Goal: Connect with others: Connect with others

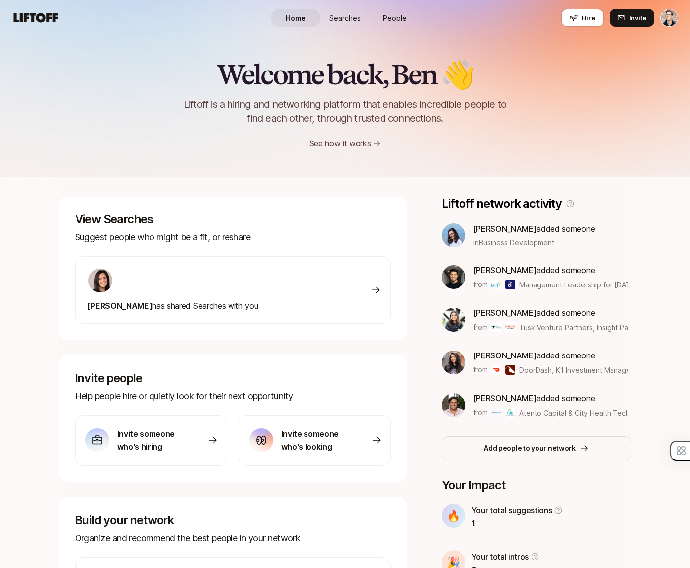
click at [348, 14] on span "Searches" at bounding box center [344, 18] width 31 height 10
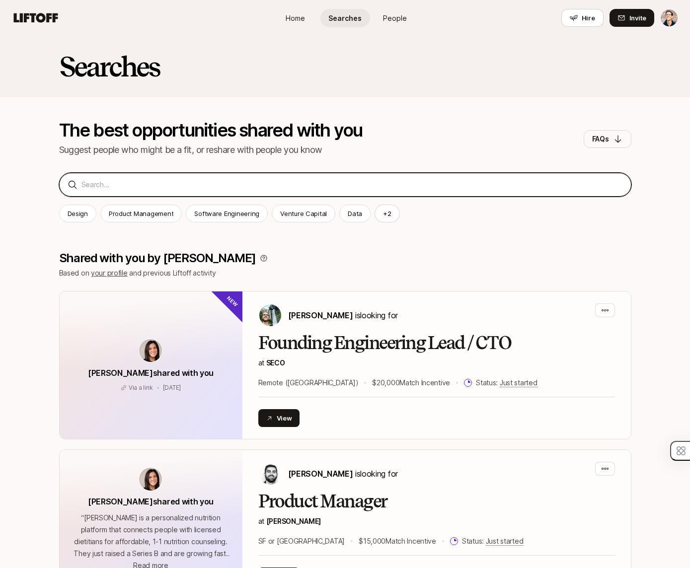
click at [175, 188] on input at bounding box center [351, 185] width 541 height 12
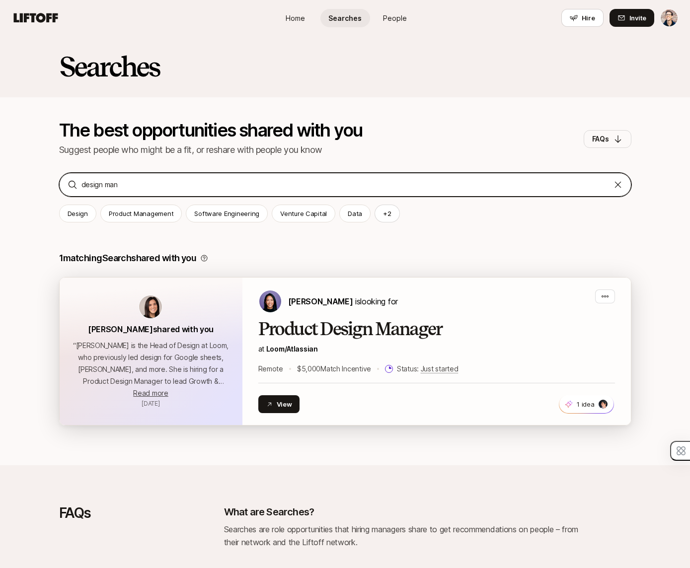
type input "design man"
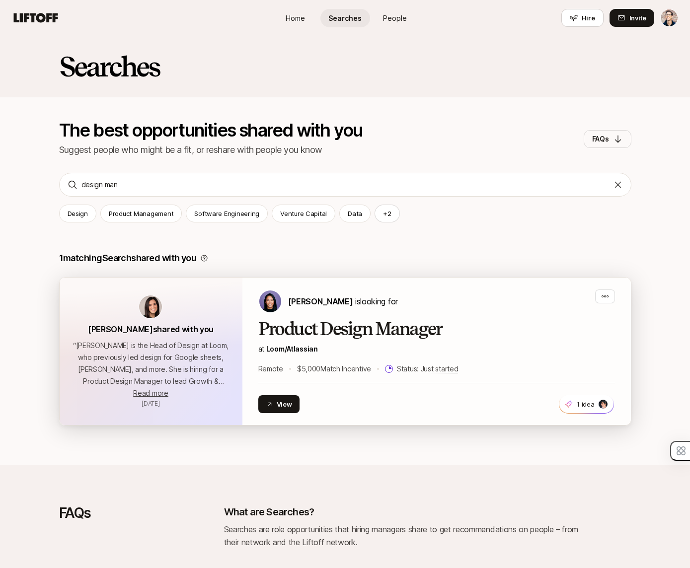
click at [366, 333] on h2 "Product Design Manager" at bounding box center [436, 329] width 357 height 20
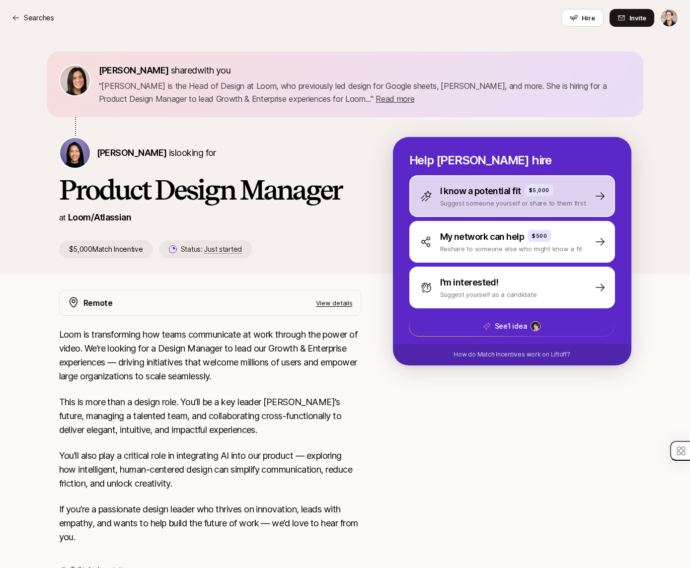
click at [463, 202] on p "Suggest someone yourself or share to them first" at bounding box center [513, 203] width 146 height 10
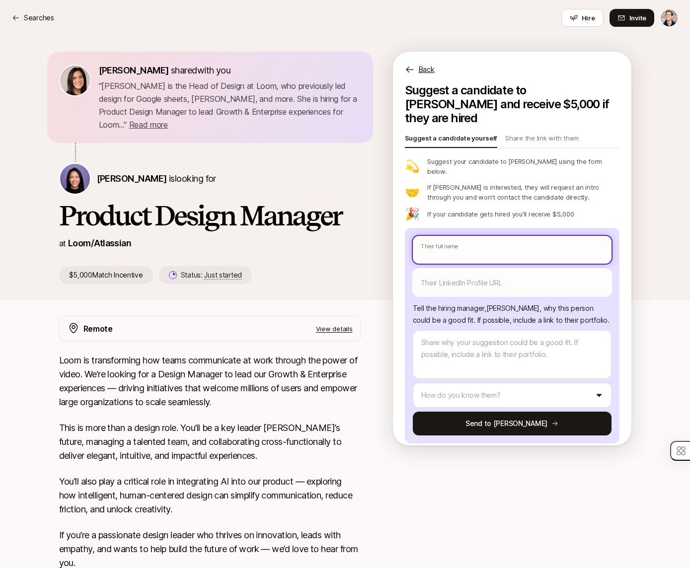
click at [455, 236] on input "text" at bounding box center [512, 250] width 199 height 28
paste input "[URL][DOMAIN_NAME]"
type textarea "x"
type input "[URL][DOMAIN_NAME]"
type textarea "x"
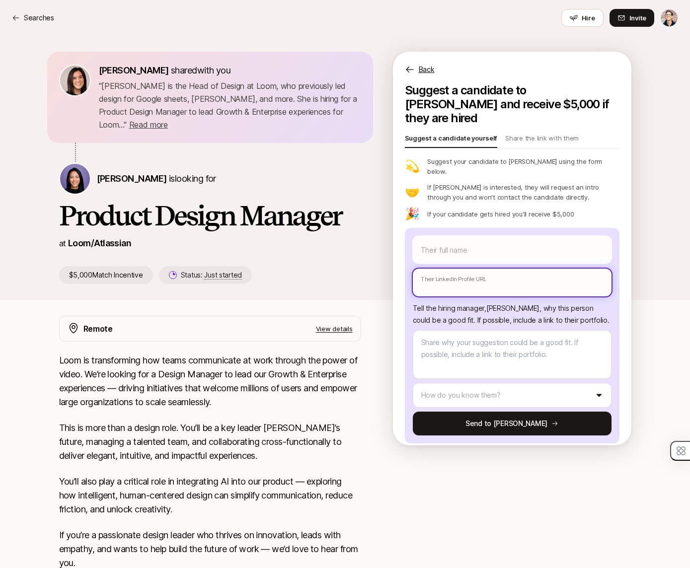
paste input "[URL][DOMAIN_NAME]"
type textarea "x"
type input "[URL][DOMAIN_NAME]"
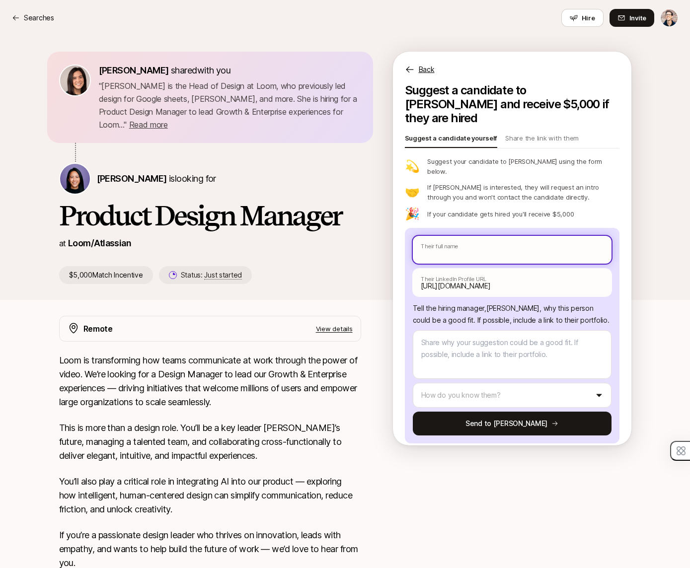
click at [470, 236] on input "text" at bounding box center [512, 250] width 199 height 28
paste input "[PERSON_NAME]"
type textarea "x"
type input "[PERSON_NAME]"
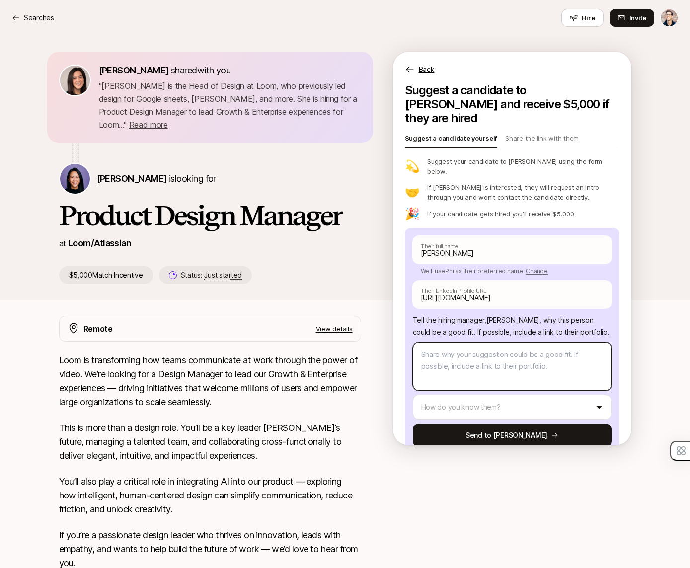
click at [470, 345] on textarea at bounding box center [512, 366] width 199 height 49
type textarea "x"
type textarea "a"
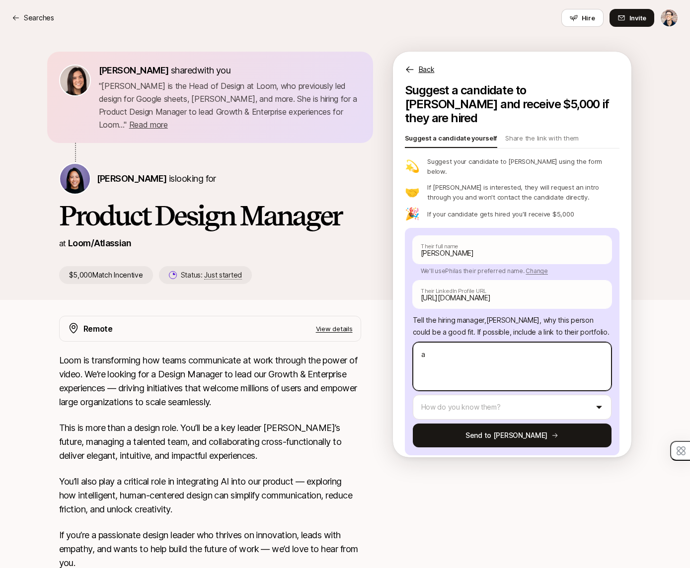
type textarea "x"
type textarea "am"
type textarea "x"
type textarea "ama"
type textarea "x"
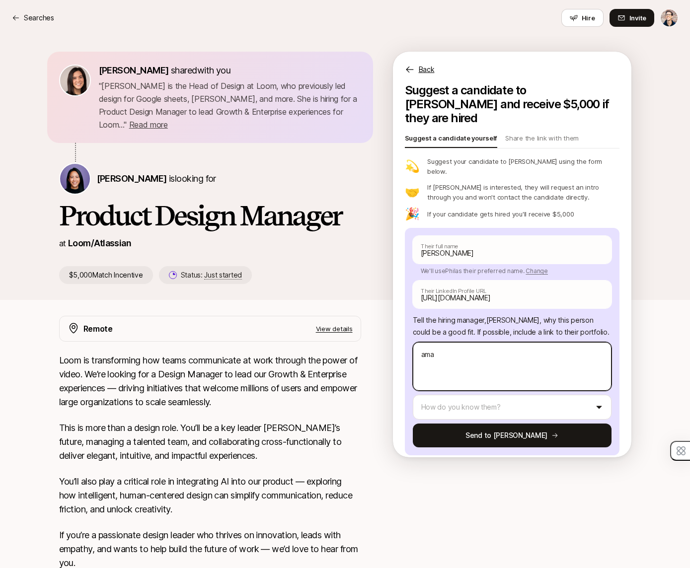
type textarea "amaz"
type textarea "x"
type textarea "amazi"
type textarea "x"
type textarea "amazin"
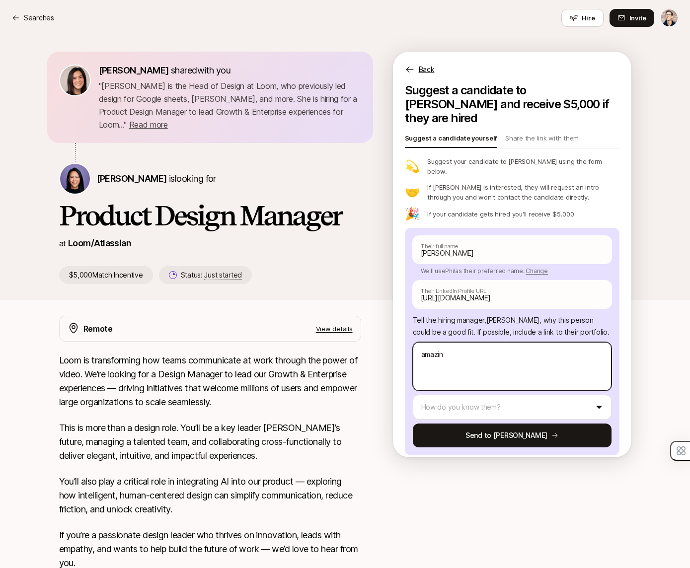
type textarea "x"
type textarea "amazing"
type textarea "x"
type textarea "amazing m"
type textarea "x"
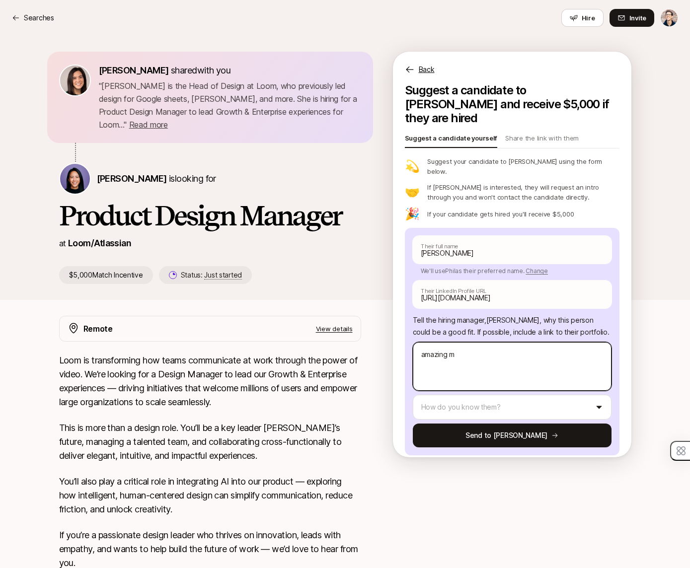
type textarea "amazing ma"
type textarea "x"
type textarea "amazing man"
type textarea "x"
type textarea "amazing mana"
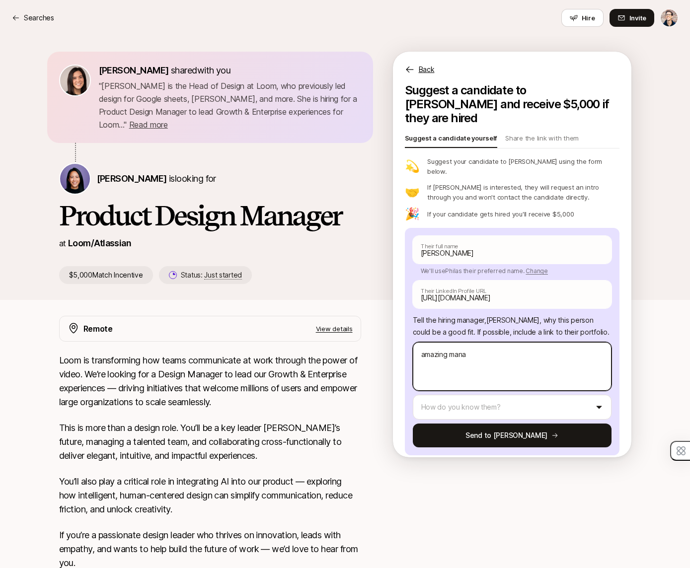
type textarea "x"
type textarea "amazing manag"
type textarea "x"
type textarea "amazing manage"
type textarea "x"
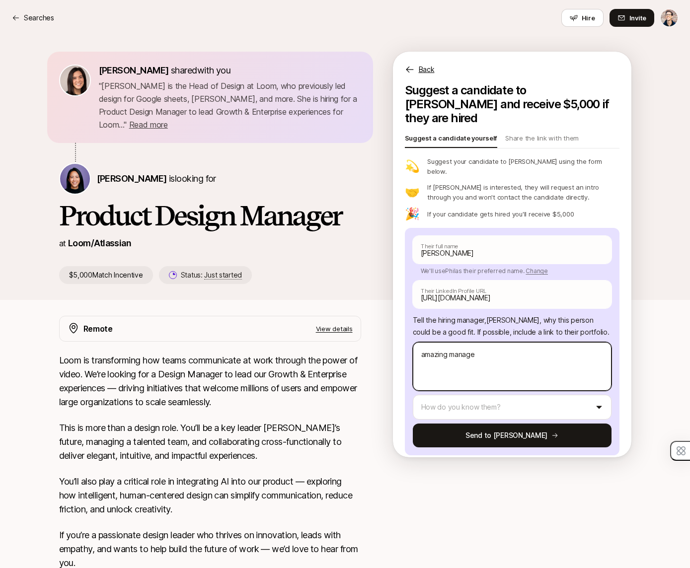
type textarea "amazing manager"
type textarea "x"
type textarea "amazing manager,"
type textarea "x"
type textarea "amazing manager,"
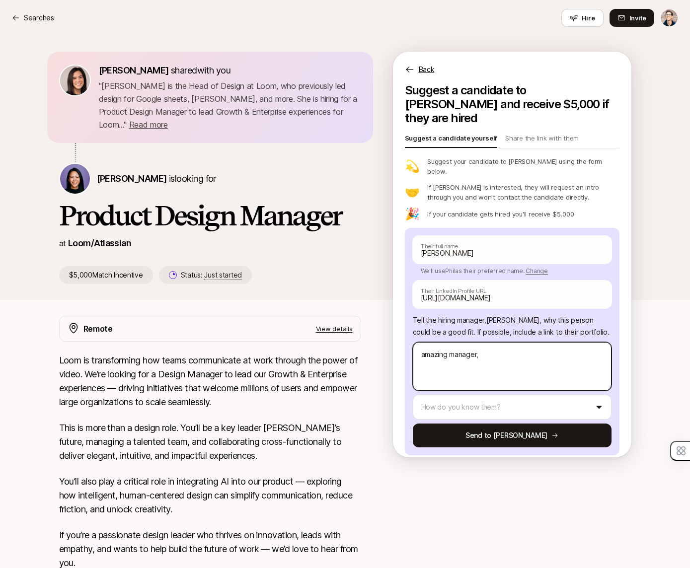
type textarea "x"
type textarea "amazing manager, f"
type textarea "x"
type textarea "amazing manager, fo"
type textarea "x"
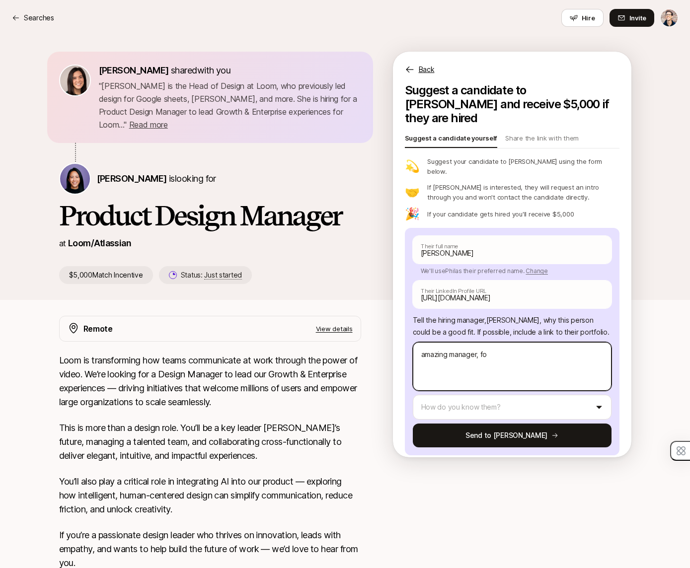
type textarea "amazing manager, for"
type textarea "x"
type textarea "amazing manager, form"
type textarea "x"
type textarea "amazing manager, forme"
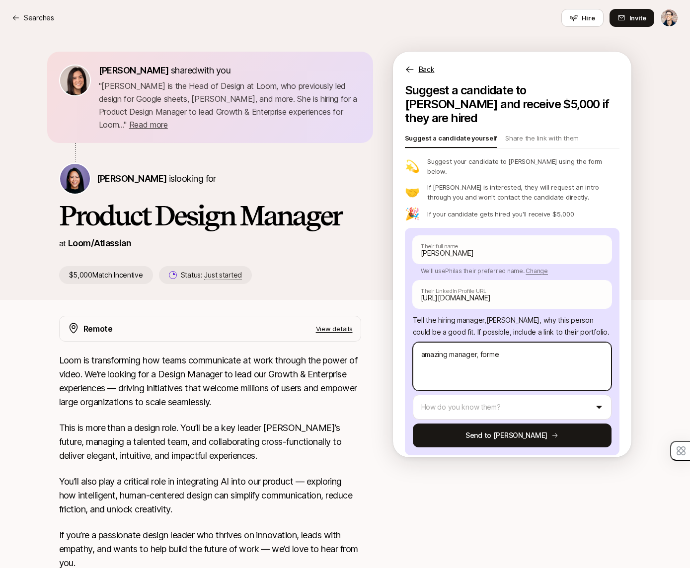
type textarea "x"
type textarea "amazing manager, former"
type textarea "x"
type textarea "amazing manager, former"
type textarea "x"
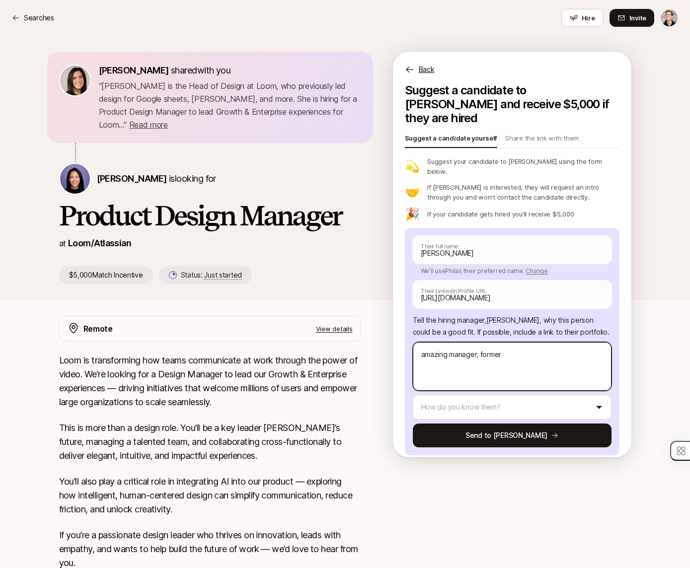
type textarea "amazing manager, former f"
type textarea "x"
type textarea "amazing manager, former fo"
type textarea "x"
type textarea "amazing manager, former fou"
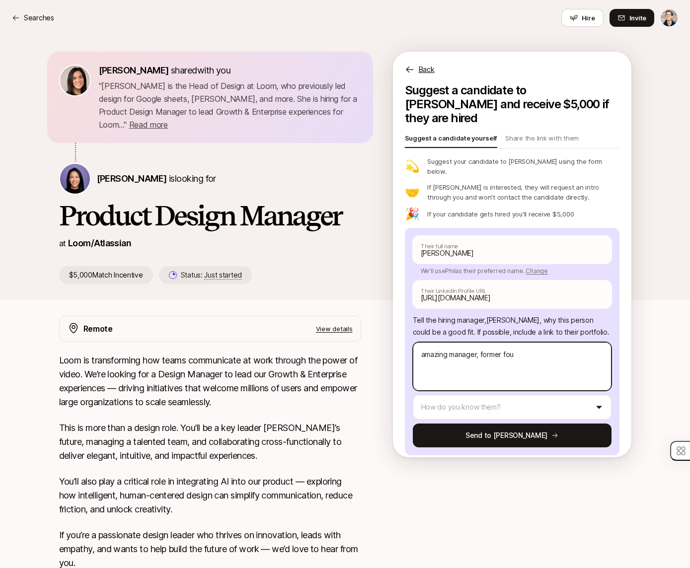
type textarea "x"
type textarea "amazing manager, former foun"
type textarea "x"
type textarea "amazing manager, former found"
type textarea "x"
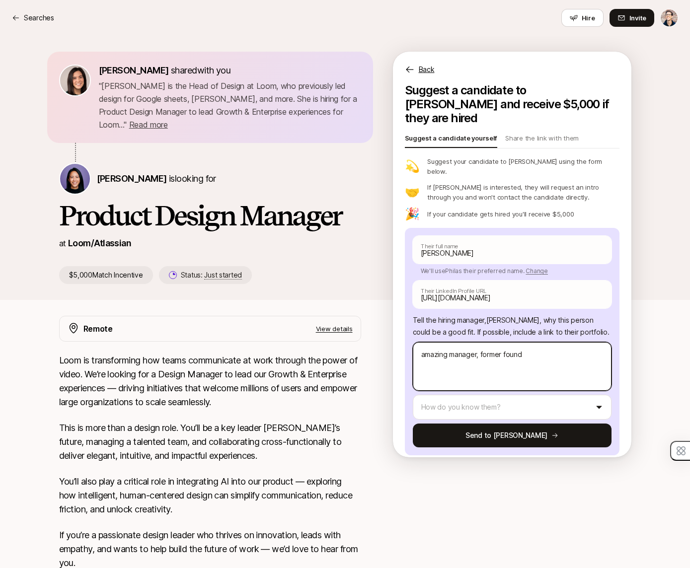
type textarea "amazing manager, former founde"
type textarea "x"
type textarea "amazing manager, former founder"
click at [450, 342] on textarea "amazing manager, former founder" at bounding box center [512, 366] width 199 height 49
type textarea "x"
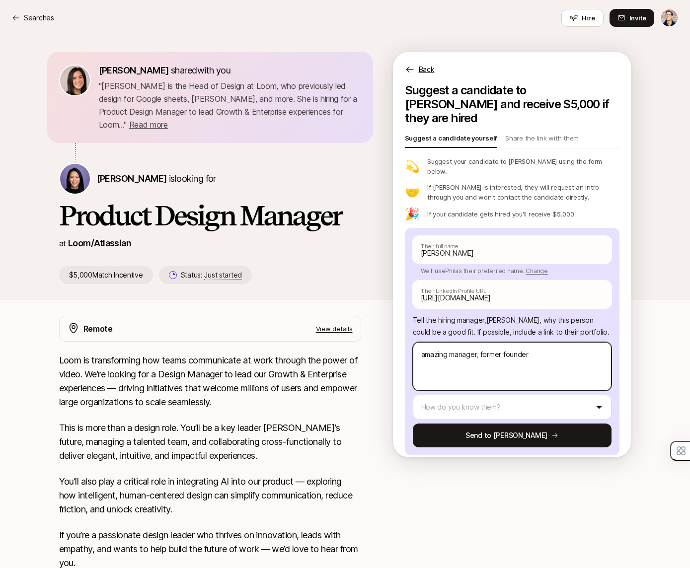
type textarea "amazing [PERSON_NAME], former founder"
type textarea "x"
type textarea "amazing demanager, former founder"
type textarea "x"
type textarea "amazing desmanager, former founder"
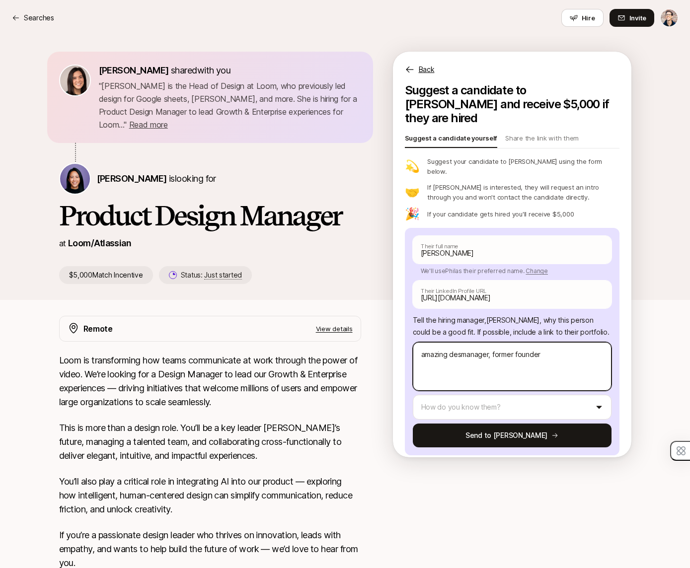
type textarea "x"
type textarea "amazing desimanager, former founder"
type textarea "x"
type textarea "amazing desigmanager, former founder"
type textarea "x"
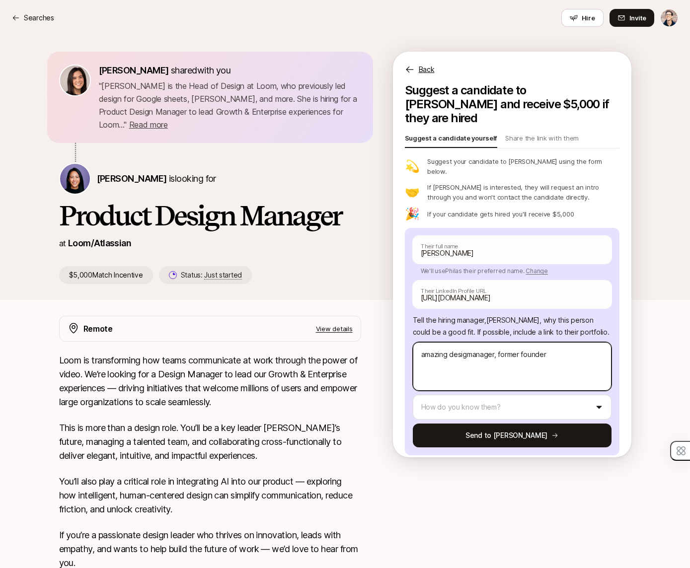
type textarea "amazing designmanager, former founder"
type textarea "x"
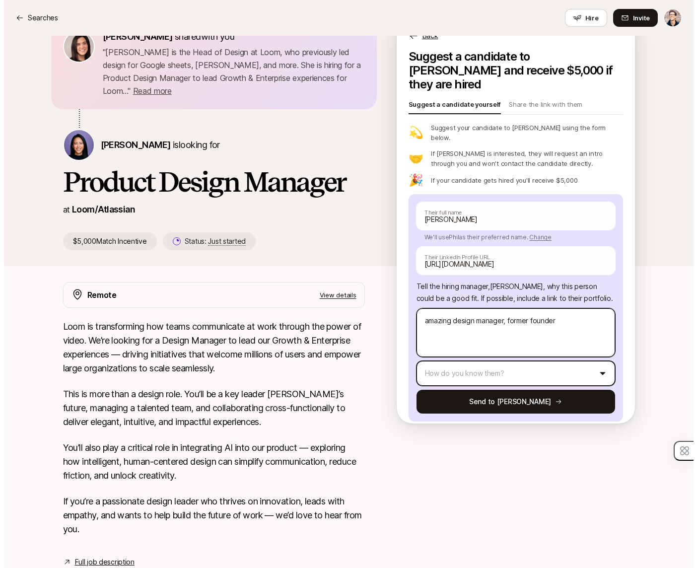
scroll to position [43, 0]
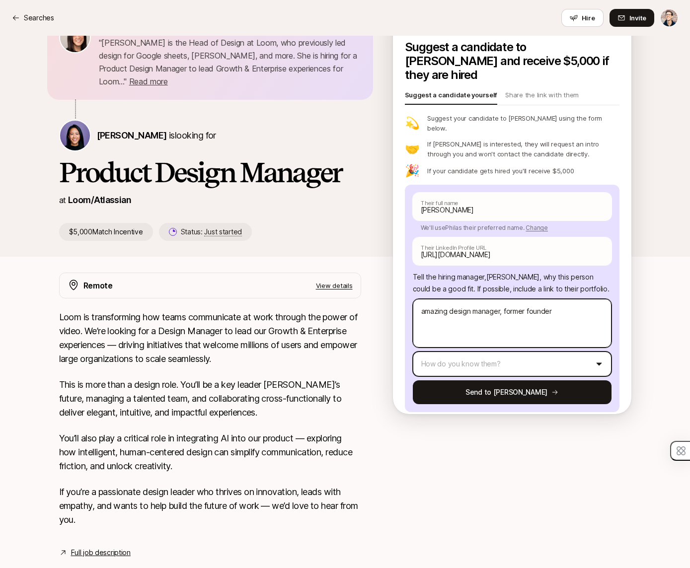
type textarea "amazing design manager, former founder"
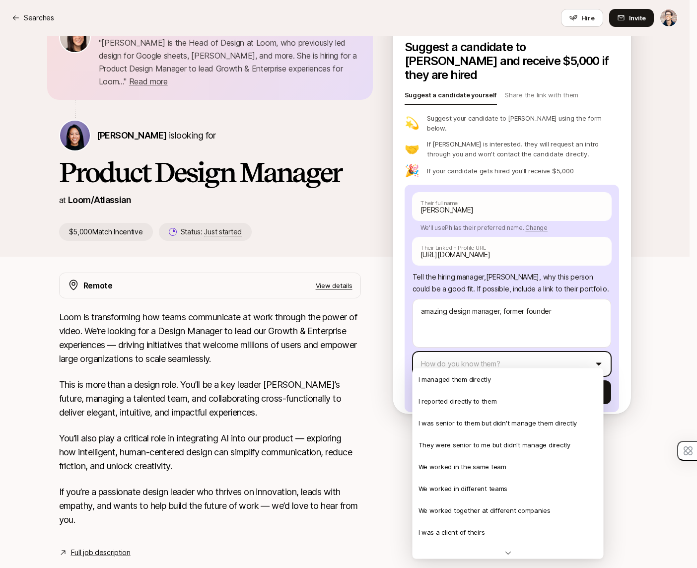
click at [457, 359] on html "Searches Searches Hire Invite [PERSON_NAME] shared with you " [PERSON_NAME] is …" at bounding box center [348, 241] width 697 height 568
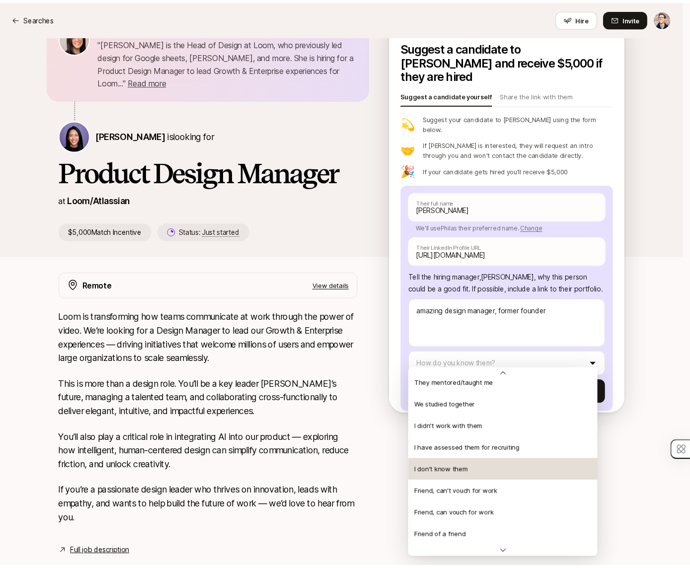
scroll to position [214, 0]
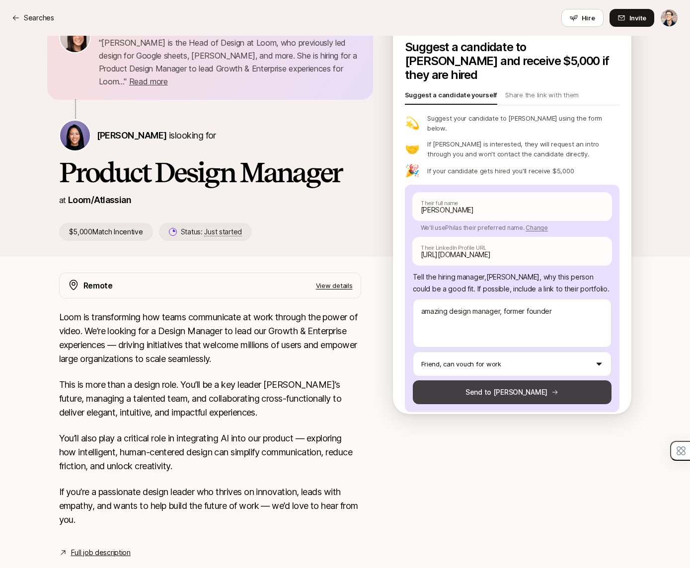
click at [497, 387] on button "Send to [PERSON_NAME]" at bounding box center [512, 392] width 199 height 24
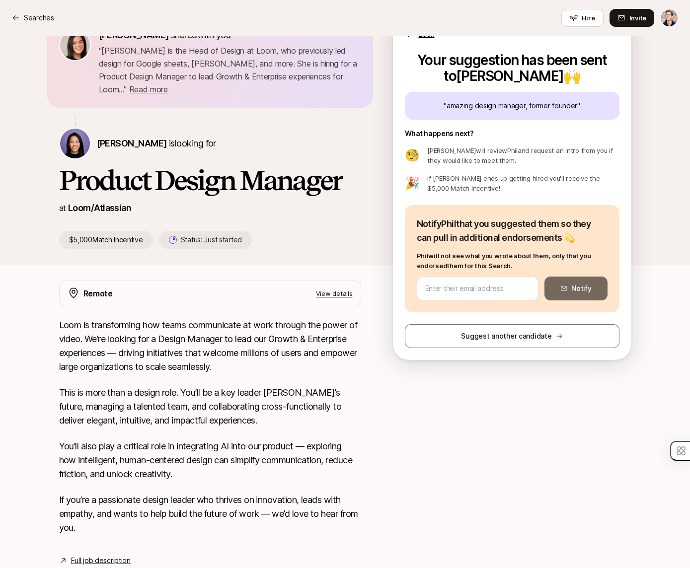
scroll to position [0, 0]
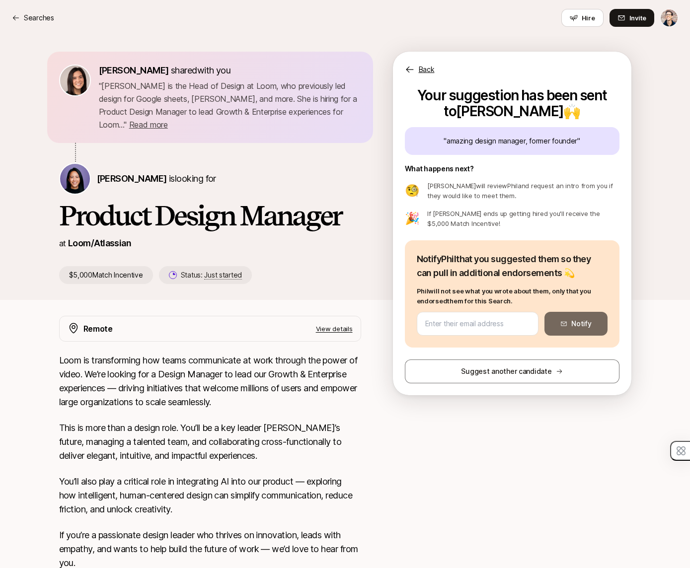
click at [285, 391] on p "Loom is transforming how teams communicate at work through the power of video. …" at bounding box center [210, 382] width 302 height 56
click at [418, 71] on div "Back" at bounding box center [512, 64] width 238 height 24
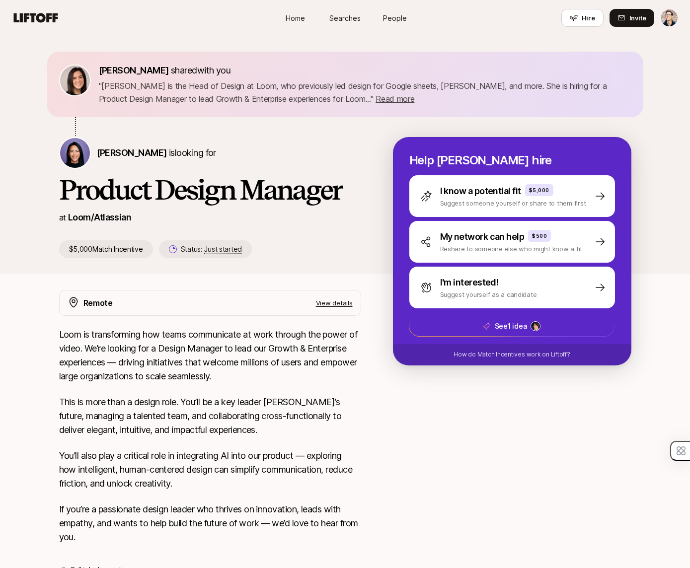
click at [291, 215] on div "at Loom/Atlassian" at bounding box center [210, 218] width 302 height 14
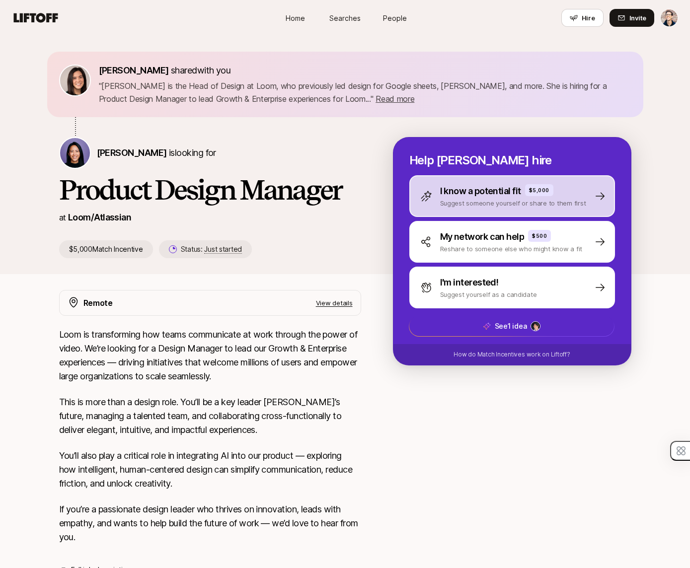
click at [562, 193] on div "I know a potential fit $5,000" at bounding box center [513, 191] width 146 height 14
type textarea "x"
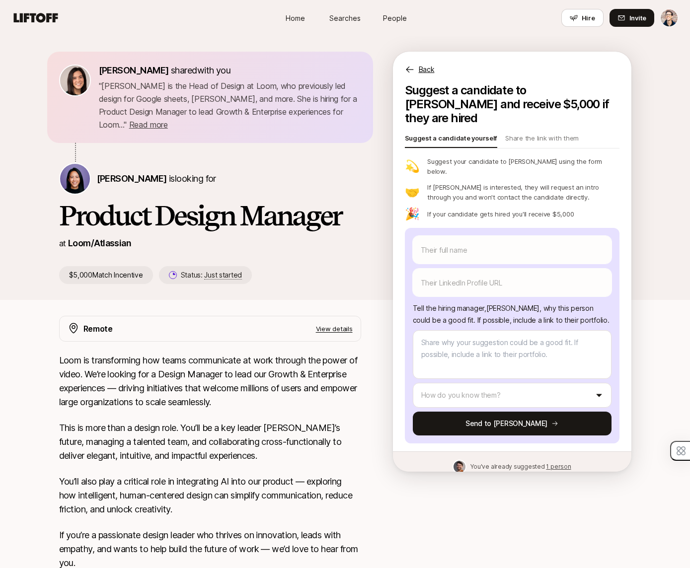
click at [422, 66] on p "Back" at bounding box center [427, 70] width 16 height 12
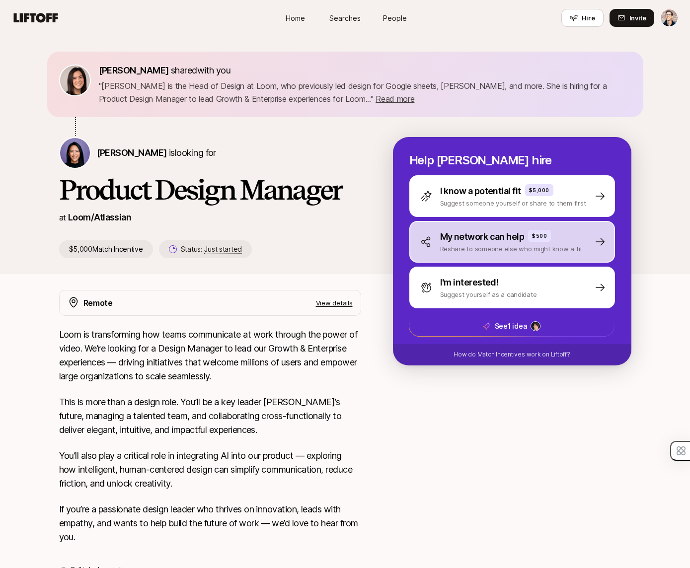
click at [475, 246] on p "Reshare to someone else who might know a fit" at bounding box center [511, 249] width 143 height 10
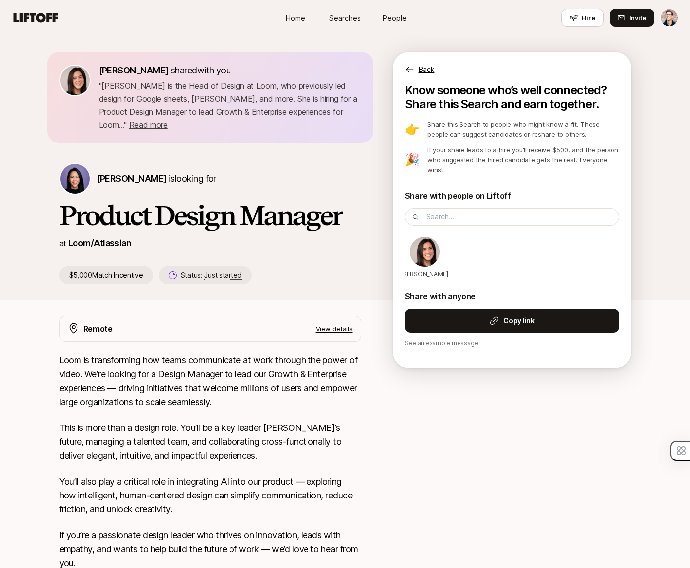
click at [423, 67] on p "Back" at bounding box center [427, 70] width 16 height 12
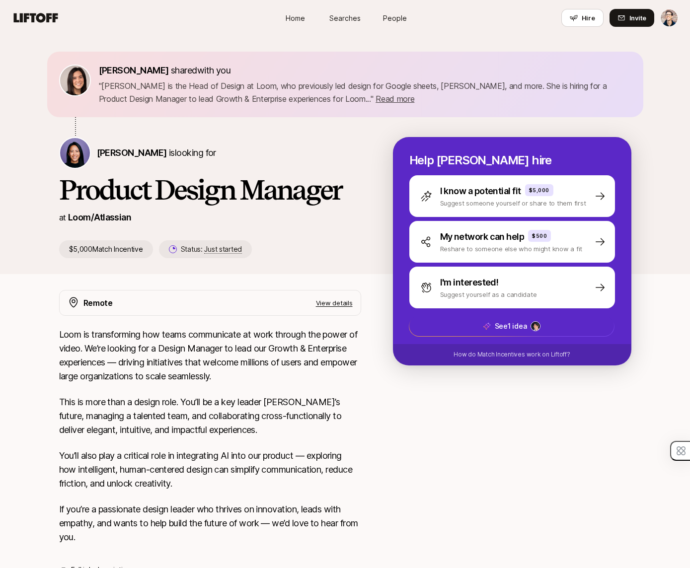
click at [349, 16] on span "Searches" at bounding box center [344, 18] width 31 height 10
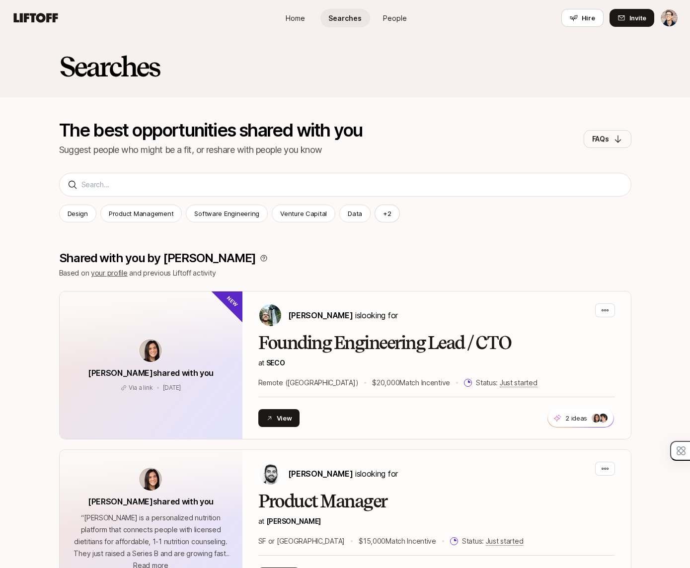
click at [185, 177] on div "Searches The best opportunities shared with you Suggest people who might be a f…" at bounding box center [345, 108] width 690 height 145
click at [185, 179] on div "Searches The best opportunities shared with you Suggest people who might be a f…" at bounding box center [345, 108] width 690 height 145
click at [189, 193] on div at bounding box center [345, 185] width 572 height 24
click at [190, 188] on div at bounding box center [345, 185] width 572 height 24
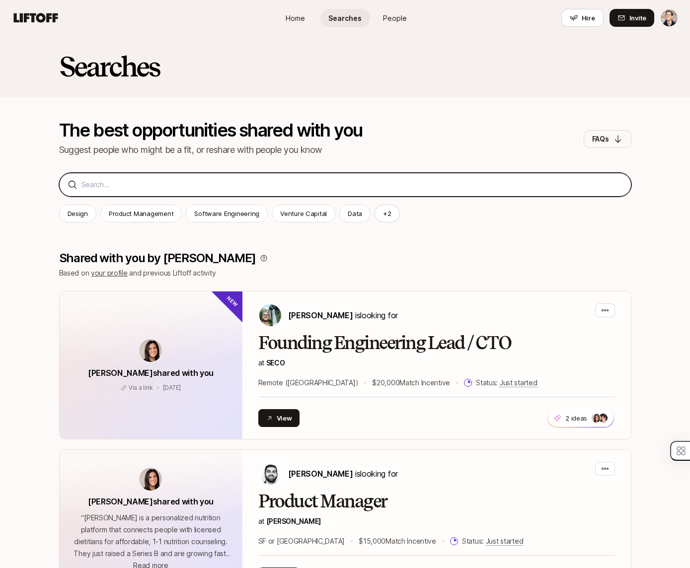
click at [189, 185] on input at bounding box center [351, 185] width 541 height 12
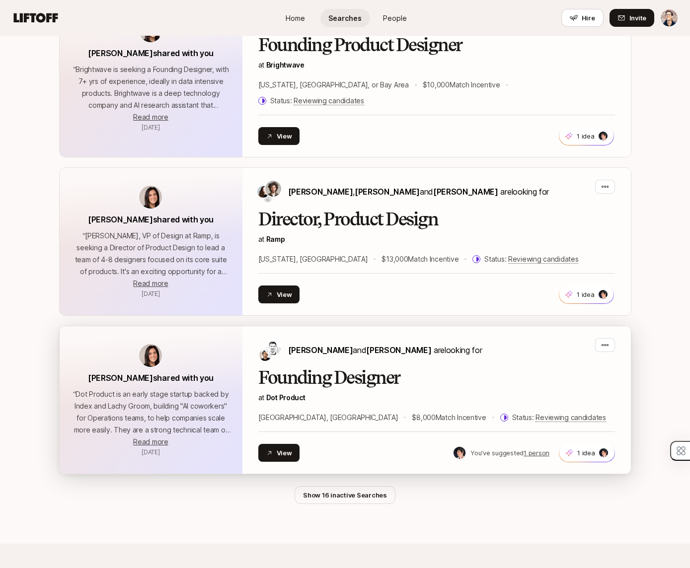
scroll to position [1830, 0]
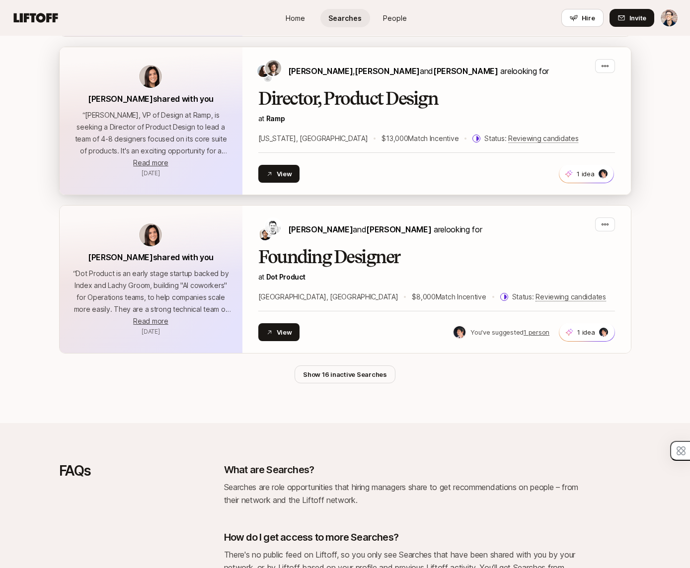
type input "design"
click at [350, 89] on h2 "Director, Product Design" at bounding box center [436, 99] width 357 height 20
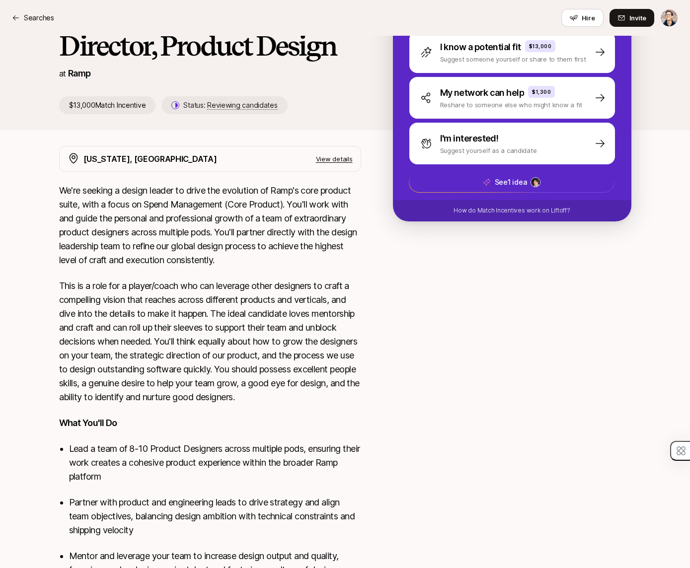
scroll to position [144, 0]
click at [225, 342] on p "This is a role for a player/coach who can leverage other designers to craft a c…" at bounding box center [210, 341] width 302 height 125
click at [259, 189] on p "We're seeking a design leader to drive the evolution of Ramp's core product sui…" at bounding box center [210, 225] width 302 height 83
click at [345, 157] on p "View details" at bounding box center [334, 159] width 37 height 10
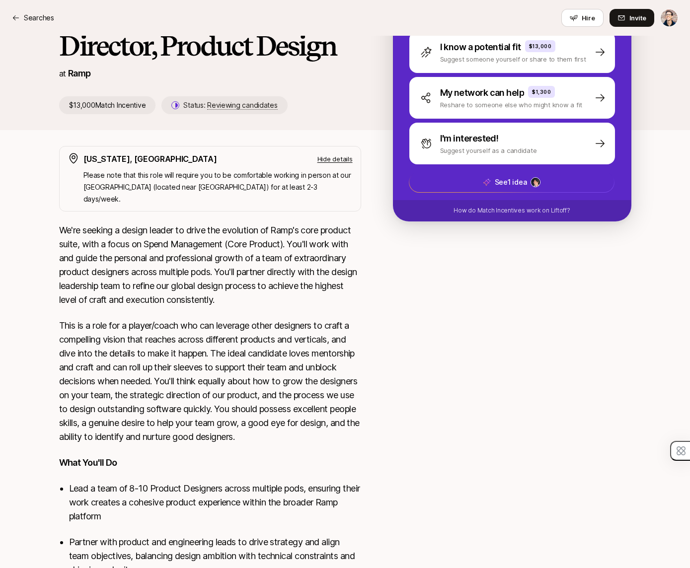
scroll to position [0, 0]
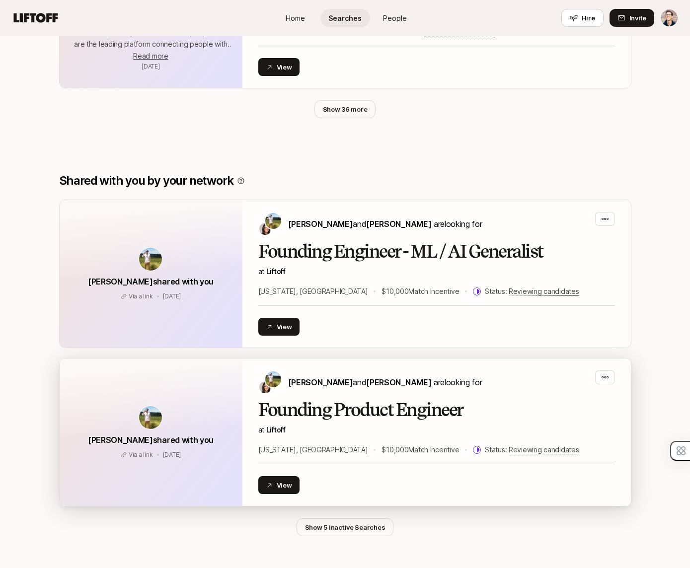
scroll to position [443, 0]
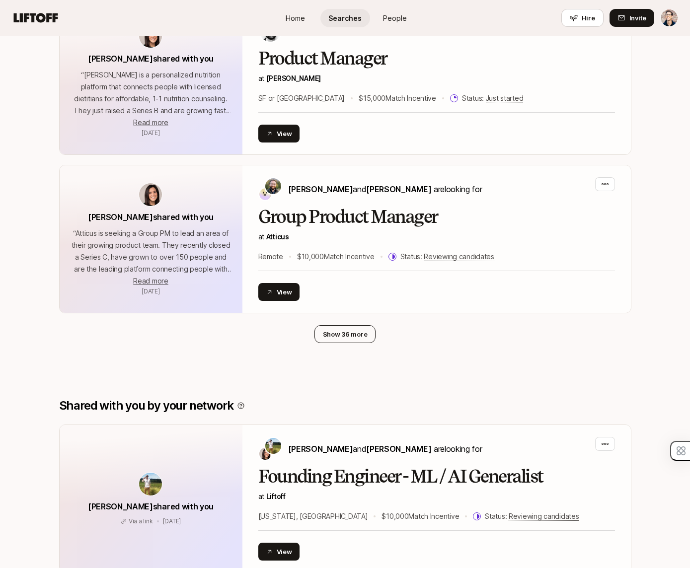
click at [350, 339] on button "Show 36 more" at bounding box center [345, 334] width 62 height 18
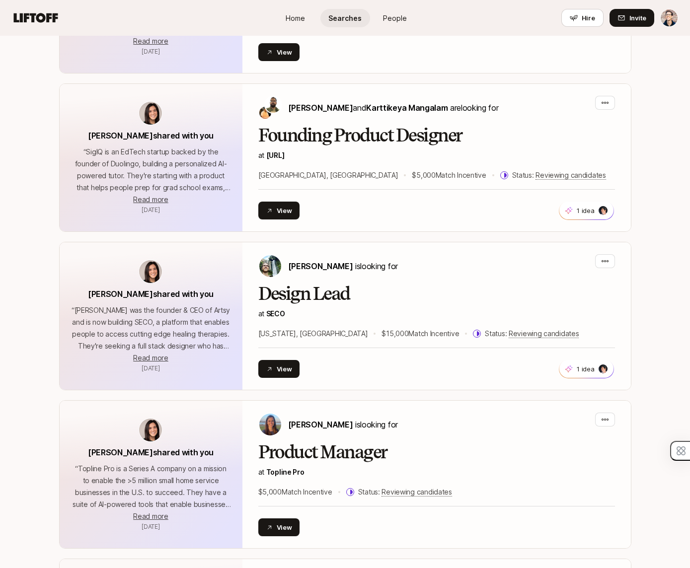
scroll to position [0, 0]
